Goal: Information Seeking & Learning: Understand process/instructions

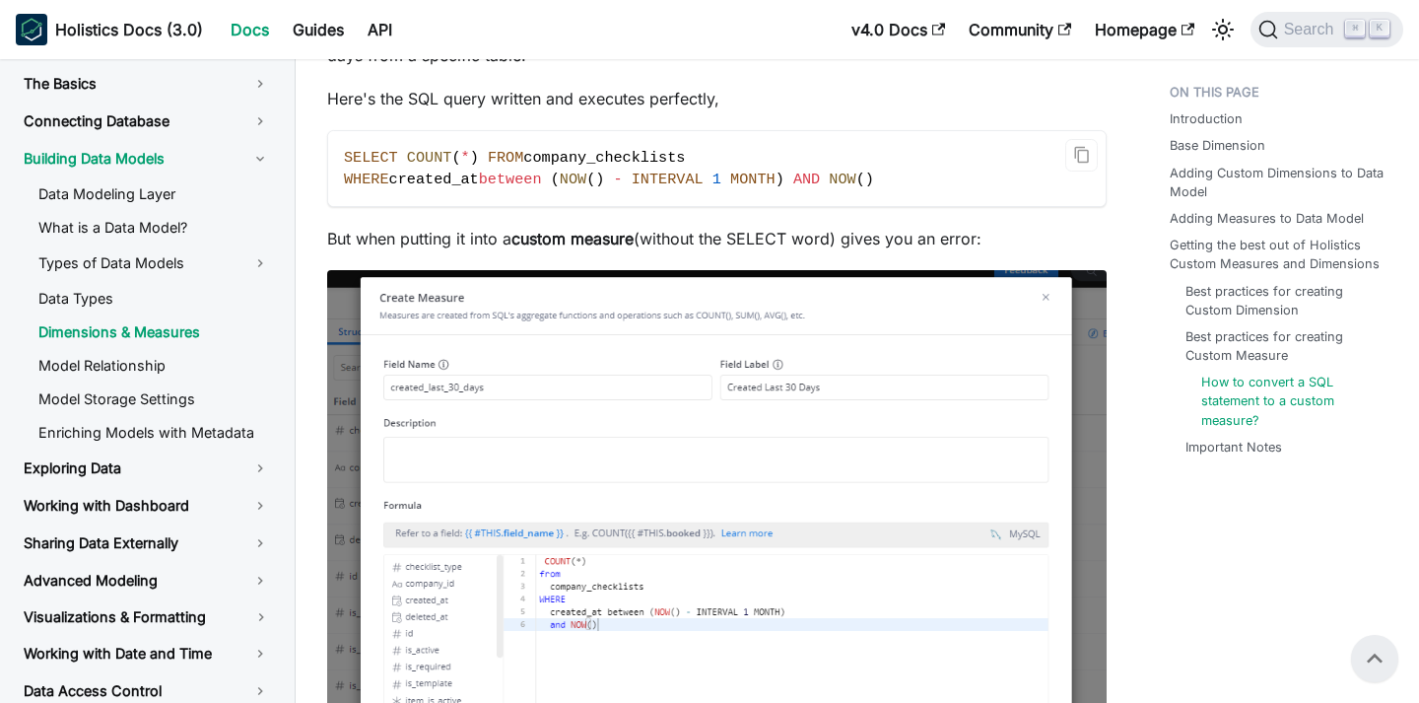
scroll to position [5232, 0]
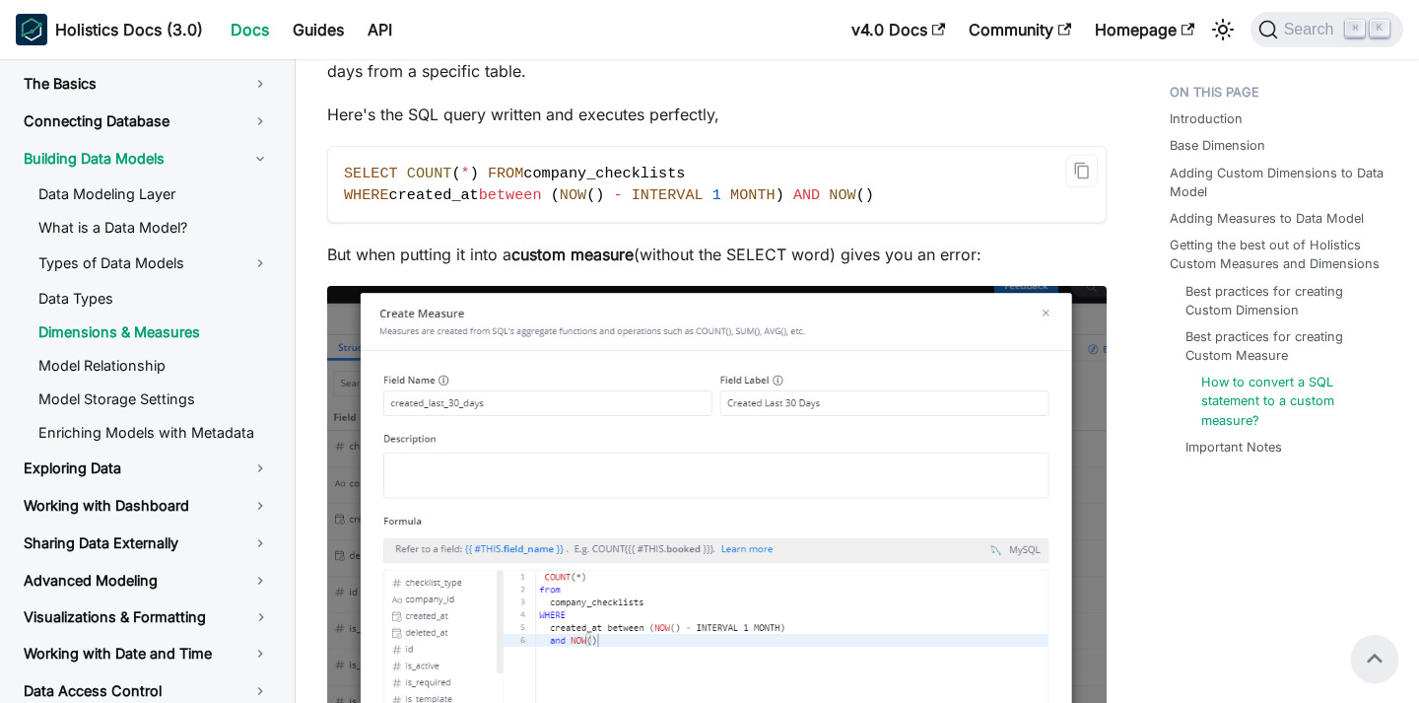
click at [512, 167] on span "FROM" at bounding box center [505, 174] width 35 height 18
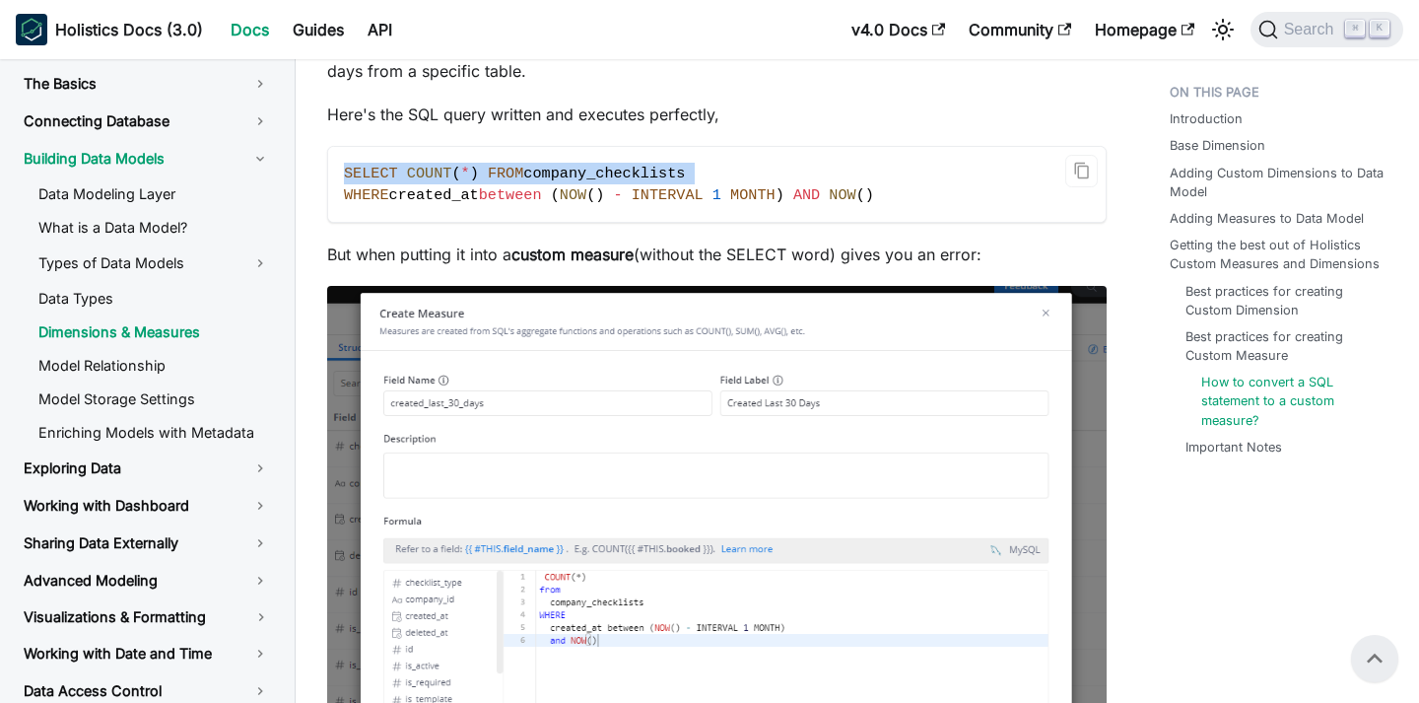
click at [512, 167] on span "FROM" at bounding box center [505, 174] width 35 height 18
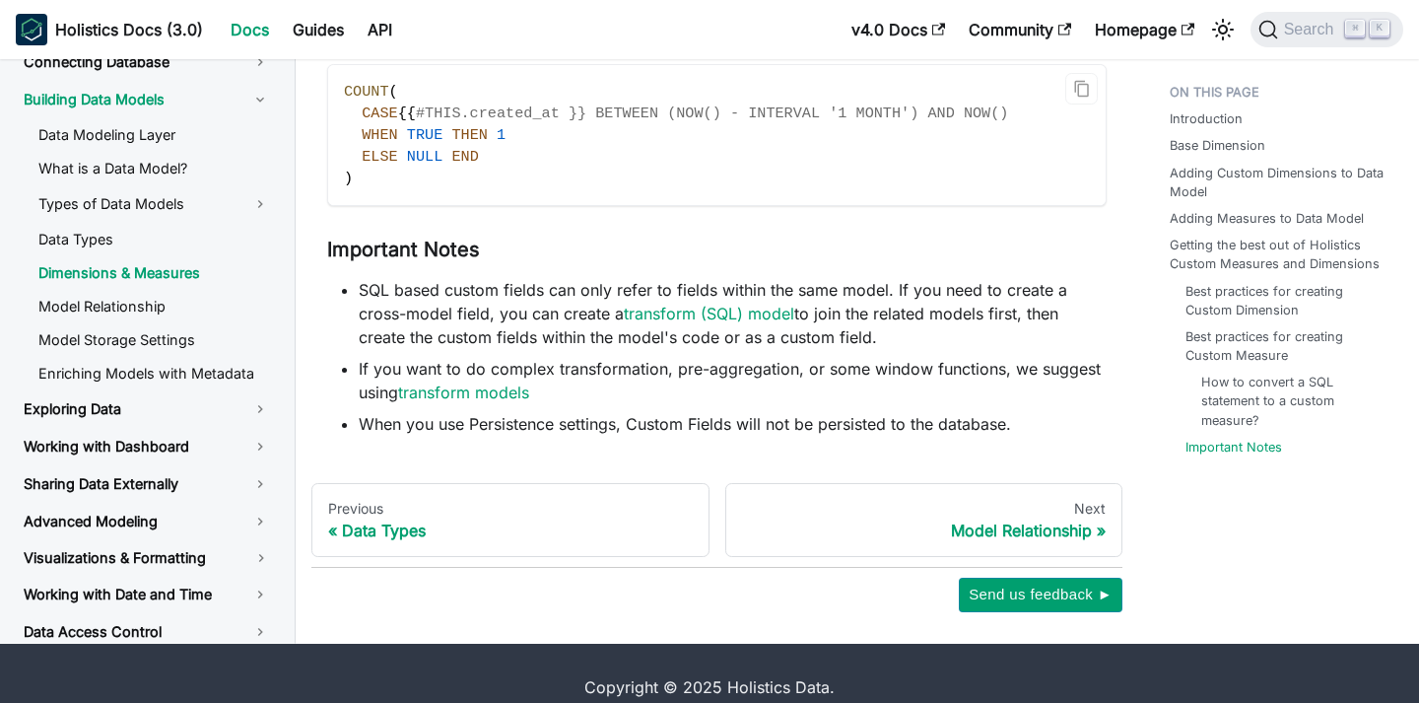
scroll to position [6169, 0]
